Goal: Task Accomplishment & Management: Use online tool/utility

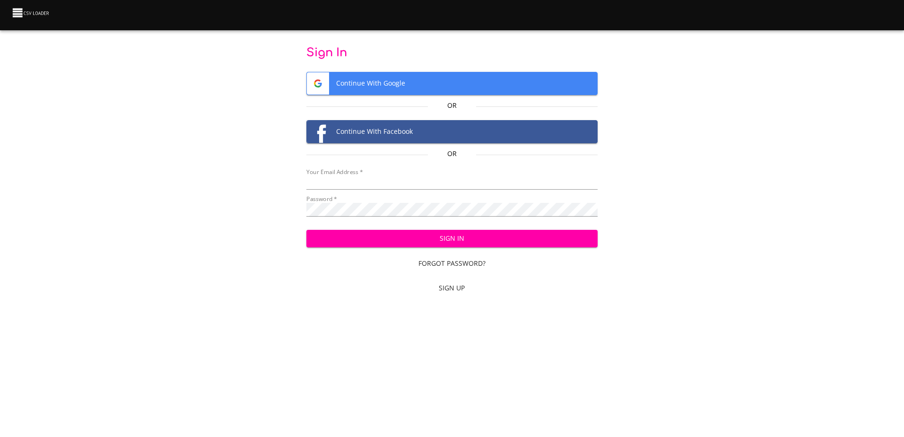
type input "mammothequipment10@gmail.com"
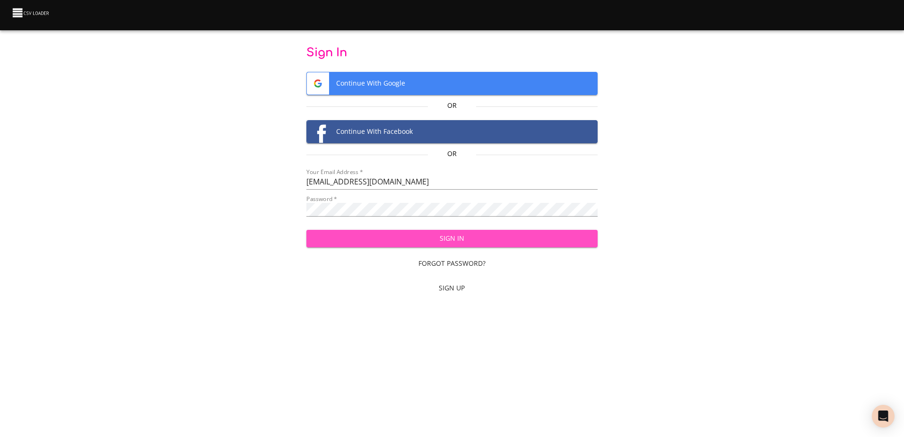
click at [500, 241] on span "Sign In" at bounding box center [452, 239] width 276 height 12
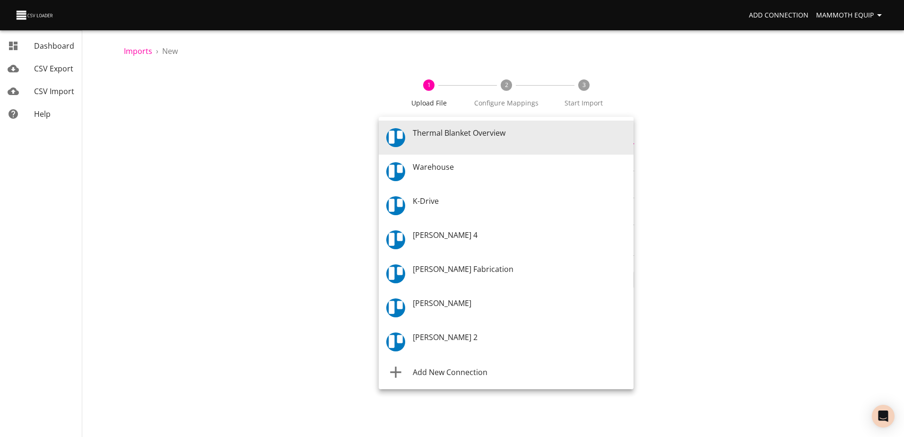
click at [629, 138] on body "Add Connection Mammoth Equip Dashboard CSV Export CSV Import Help Imports › New…" at bounding box center [452, 218] width 904 height 437
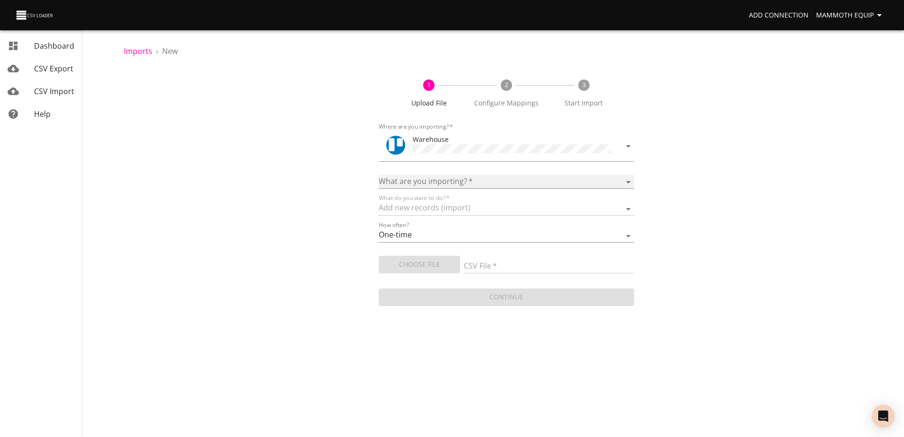
click at [627, 177] on select "Boards Cards Checkitems Checklists" at bounding box center [506, 182] width 255 height 14
select select "cards"
click at [379, 175] on select "Boards Cards Checkitems Checklists" at bounding box center [506, 182] width 255 height 14
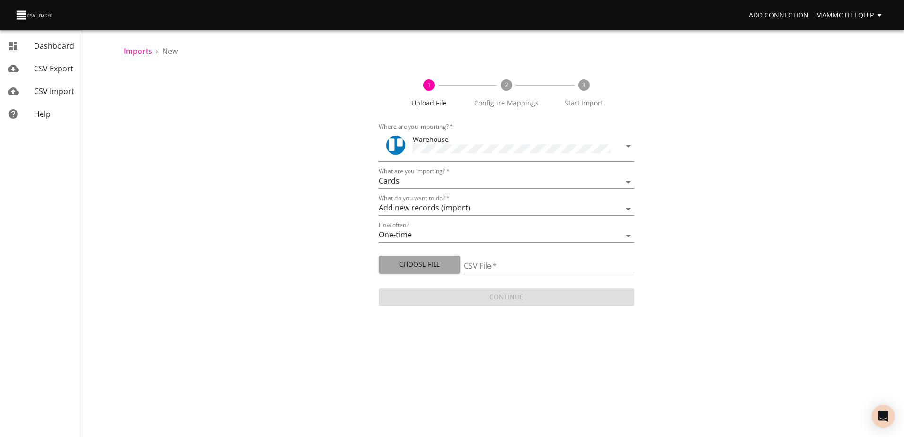
click at [393, 265] on span "Choose File" at bounding box center [419, 265] width 66 height 12
type input "Import1.xlsx"
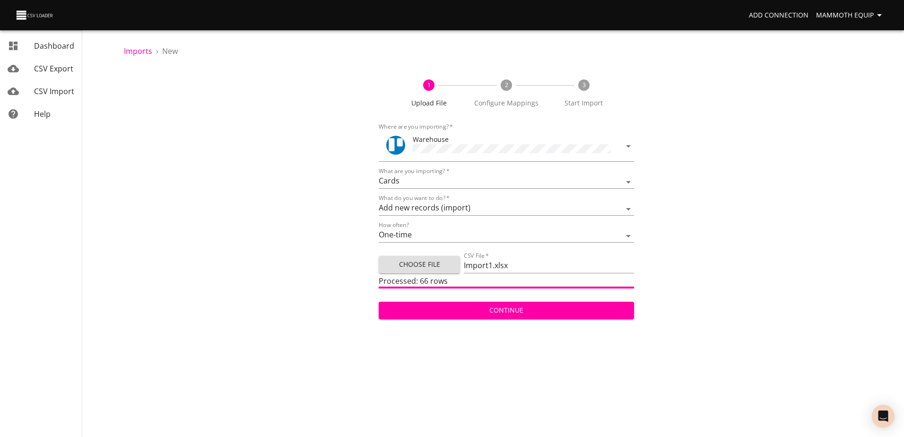
click at [464, 311] on span "Continue" at bounding box center [506, 311] width 240 height 12
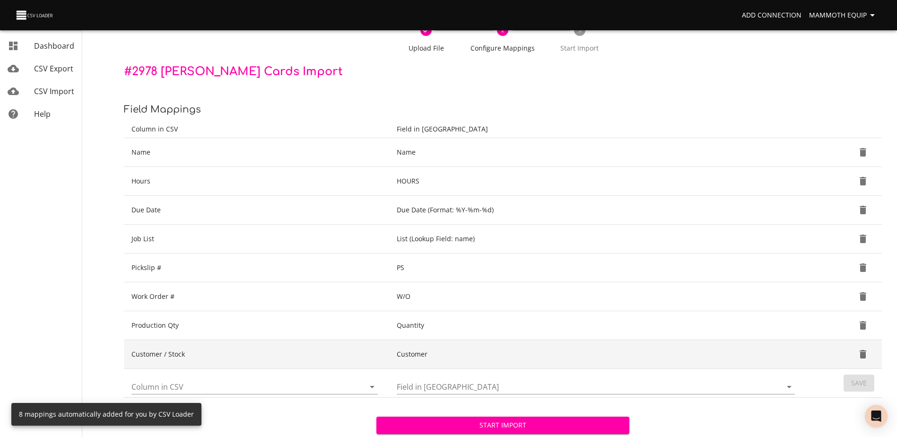
scroll to position [100, 0]
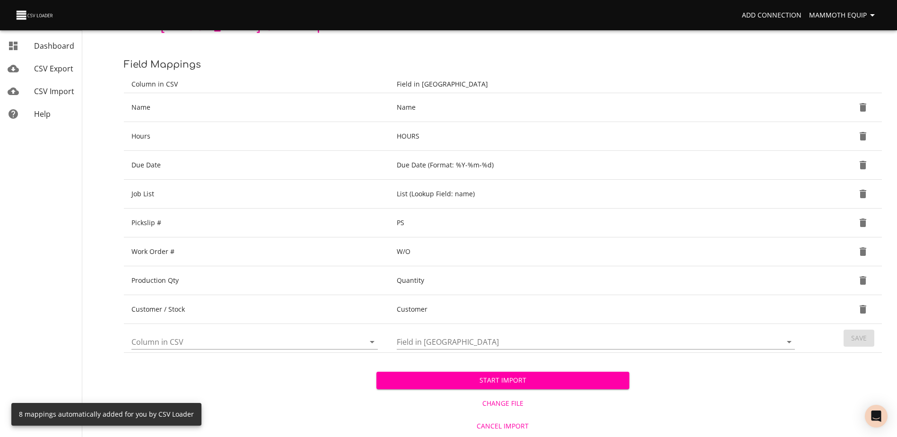
click at [401, 380] on span "Start Import" at bounding box center [502, 381] width 237 height 12
